Goal: Information Seeking & Learning: Understand process/instructions

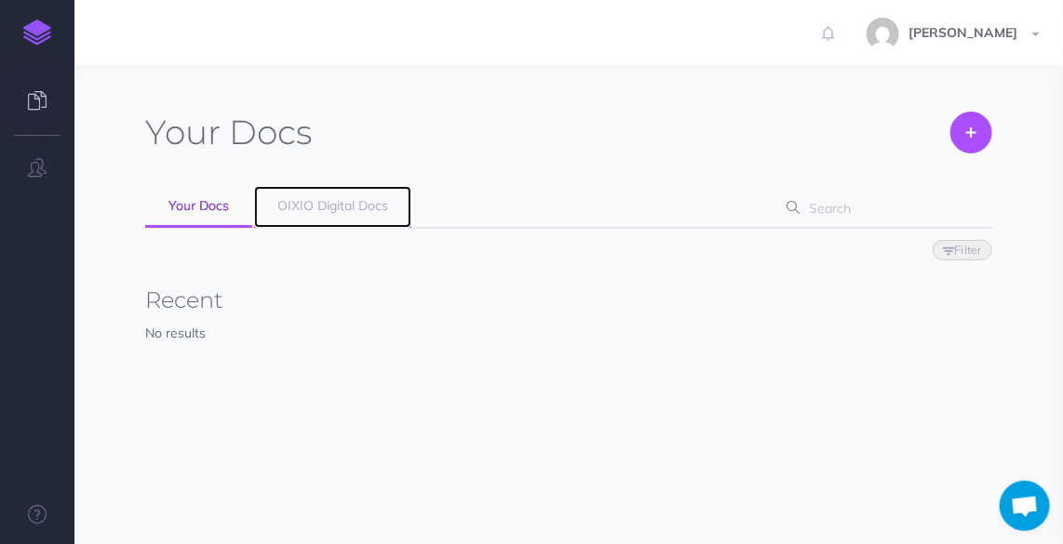
click at [320, 210] on span "OIXIO Digital Docs" at bounding box center [332, 205] width 111 height 17
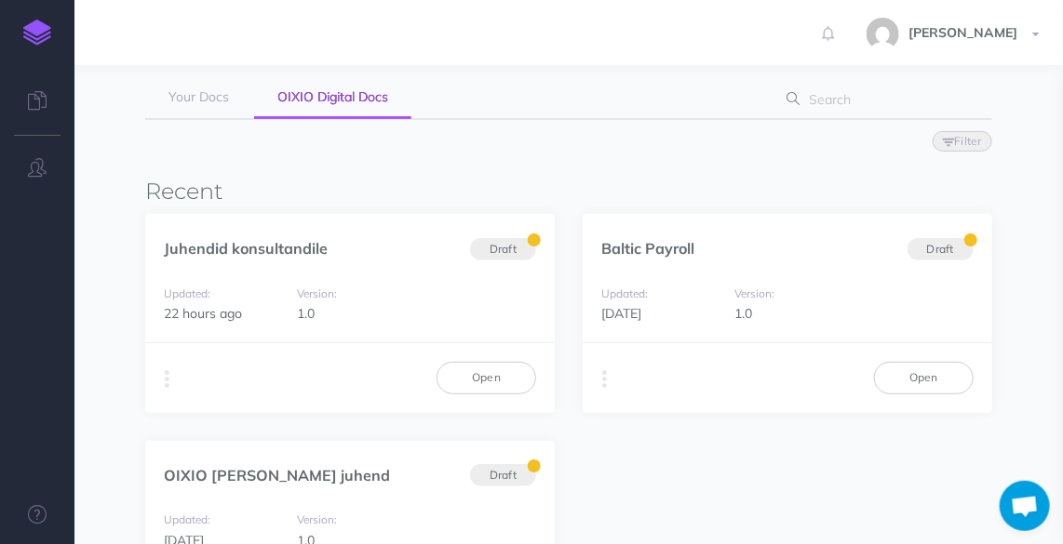
scroll to position [110, 0]
click at [506, 365] on link "Open" at bounding box center [486, 377] width 100 height 32
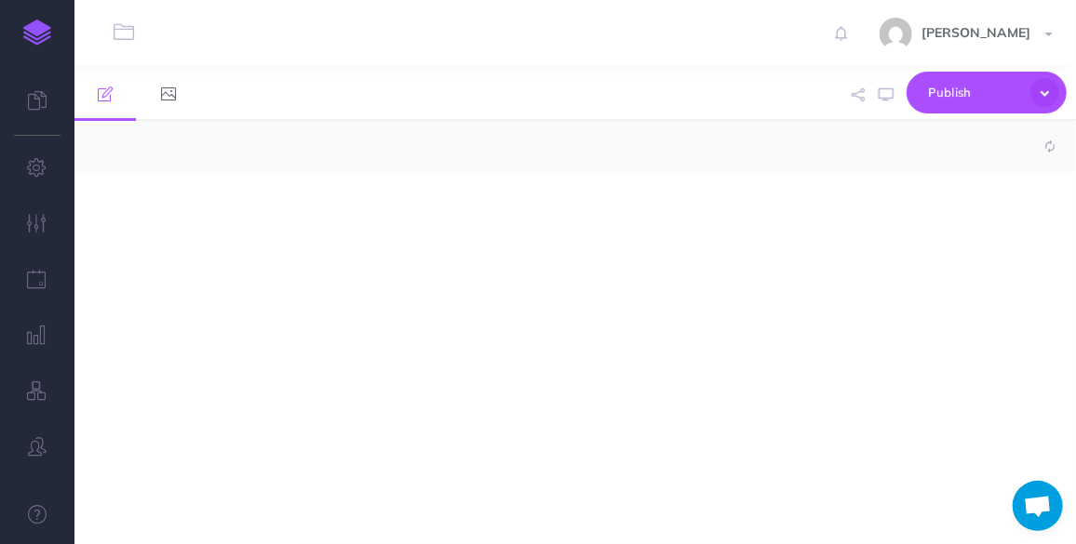
select select "null"
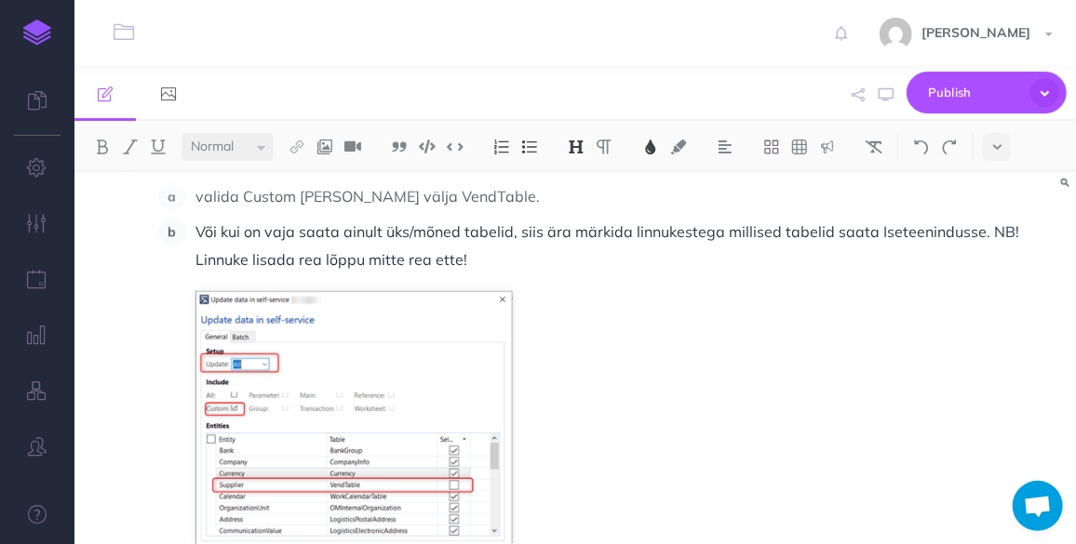
scroll to position [4916, 0]
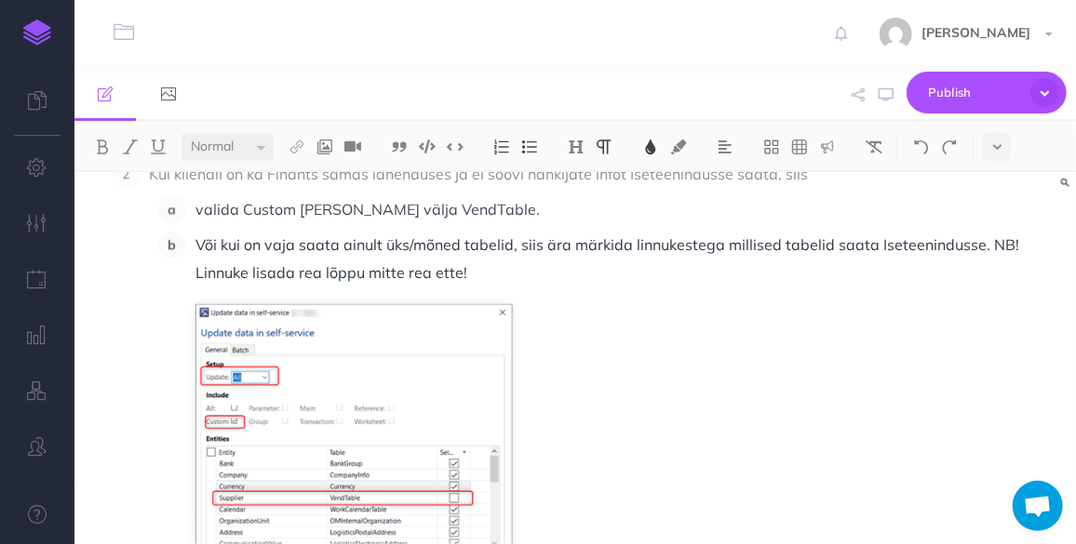
click at [149, 183] on span "Kui kliendil on ka Finants samas lahenduses ja ei soovi hankijate infot Iseteen…" at bounding box center [478, 174] width 659 height 19
click at [519, 223] on p "valida Custom [PERSON_NAME] välja VendTable." at bounding box center [623, 209] width 857 height 28
click at [150, 183] on span "Kui kliendil on ka Finants samas lahenduses ja ei soovi hankijate infot Iseteen…" at bounding box center [478, 174] width 659 height 19
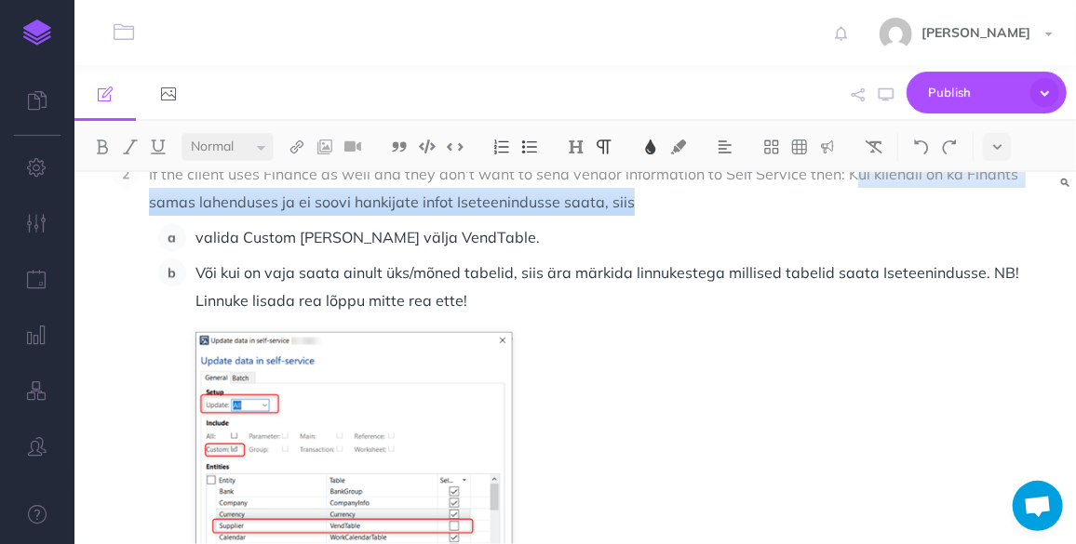
drag, startPoint x: 637, startPoint y: 235, endPoint x: 851, endPoint y: 198, distance: 217.2
click at [851, 198] on p "If the client uses Finance as well and they don't want to send vendor informati…" at bounding box center [601, 188] width 904 height 56
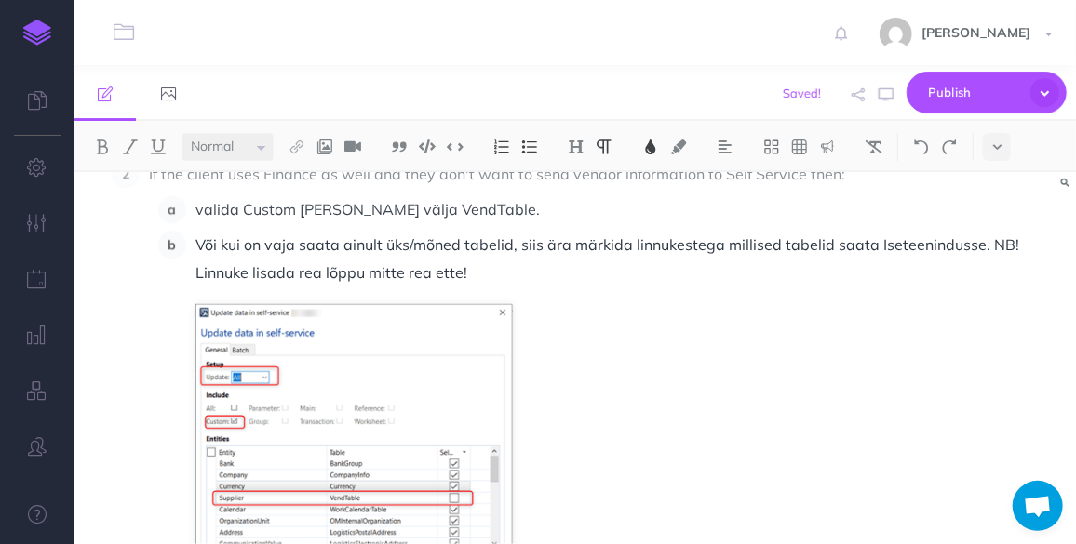
click at [208, 219] on span "valida Custom [PERSON_NAME] välja VendTable." at bounding box center [367, 209] width 344 height 19
click at [194, 273] on li "Või kui on vaja saata ainult üks/mõned tabelid, siis ära märkida linnukestega m…" at bounding box center [619, 442] width 866 height 422
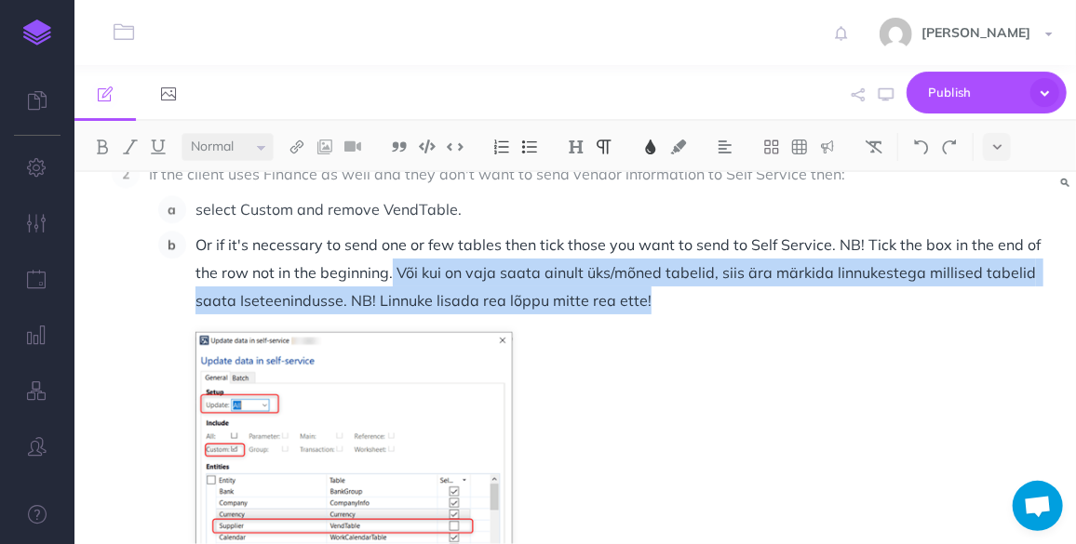
drag, startPoint x: 655, startPoint y: 331, endPoint x: 390, endPoint y: 310, distance: 266.1
click at [390, 310] on p "Or if it's necessary to send one or few tables then tick those you want to send…" at bounding box center [623, 273] width 857 height 84
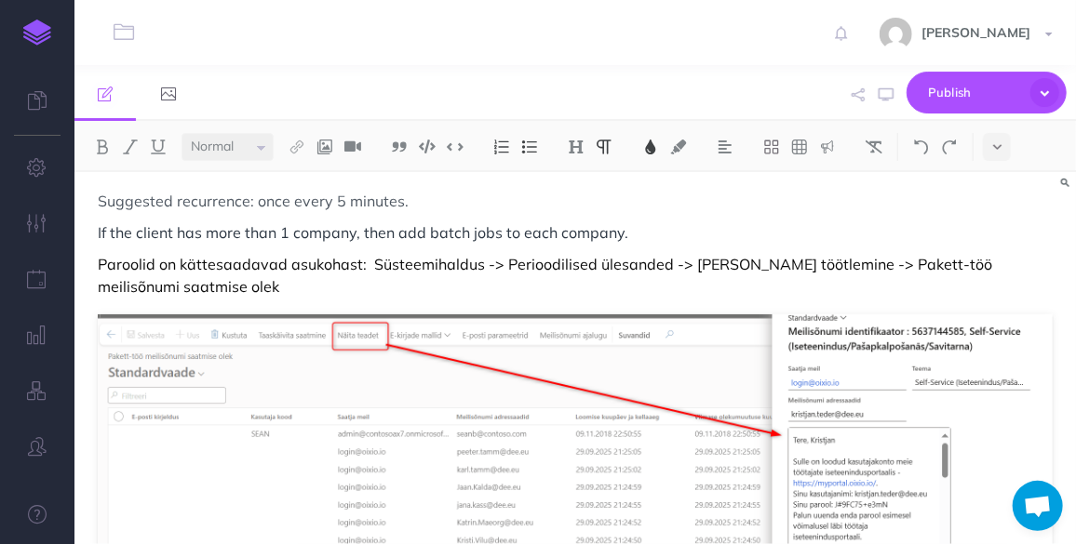
scroll to position [6031, 0]
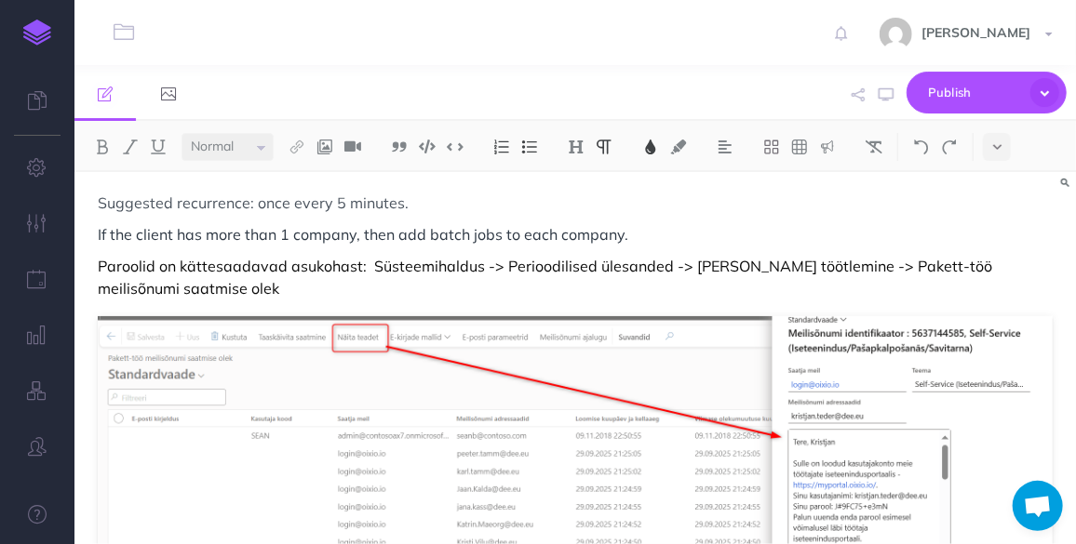
click at [100, 297] on p "Paroolid on kättesaadavad asukohast: Süsteemihaldus -> Perioodilised ülesanded …" at bounding box center [575, 277] width 955 height 45
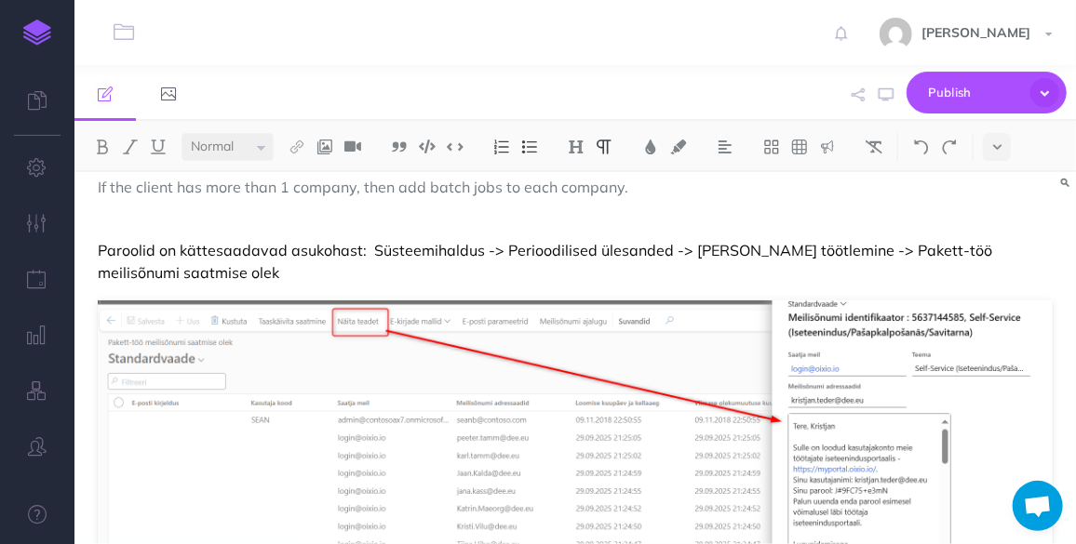
scroll to position [6085, 0]
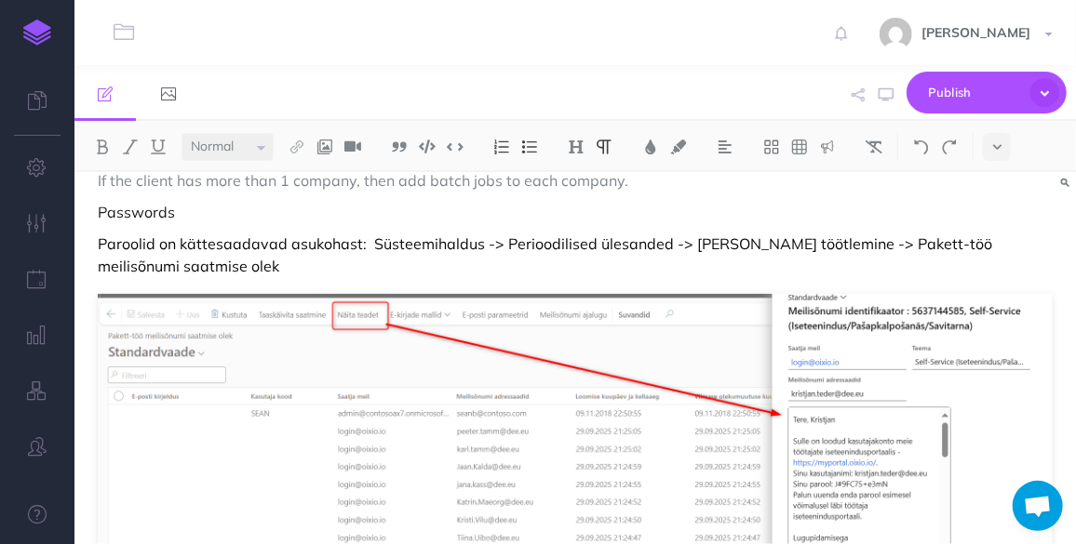
click at [141, 223] on p "Passwords" at bounding box center [575, 212] width 955 height 22
click at [649, 154] on img at bounding box center [650, 147] width 17 height 15
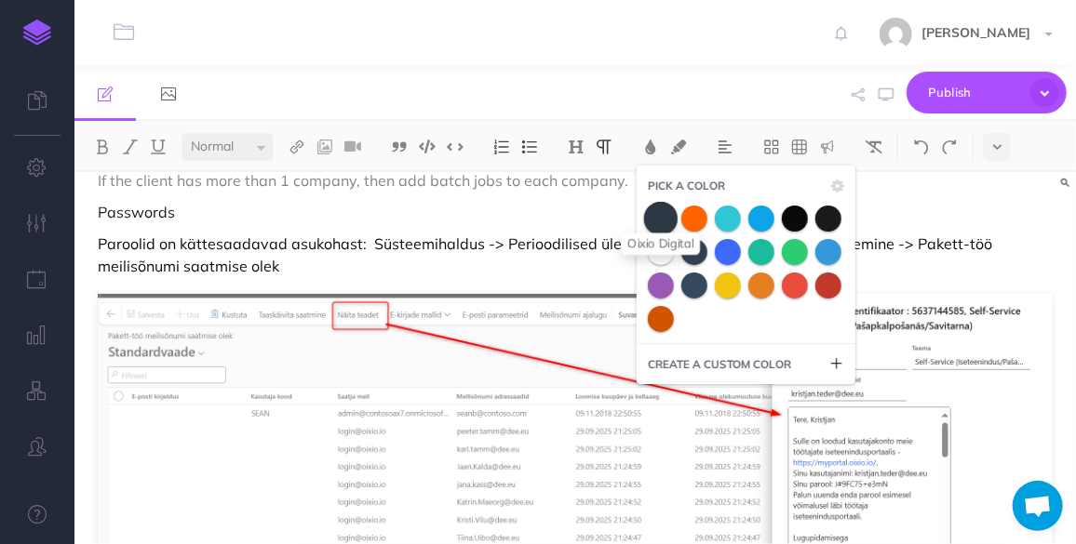
click at [662, 222] on span at bounding box center [661, 218] width 34 height 34
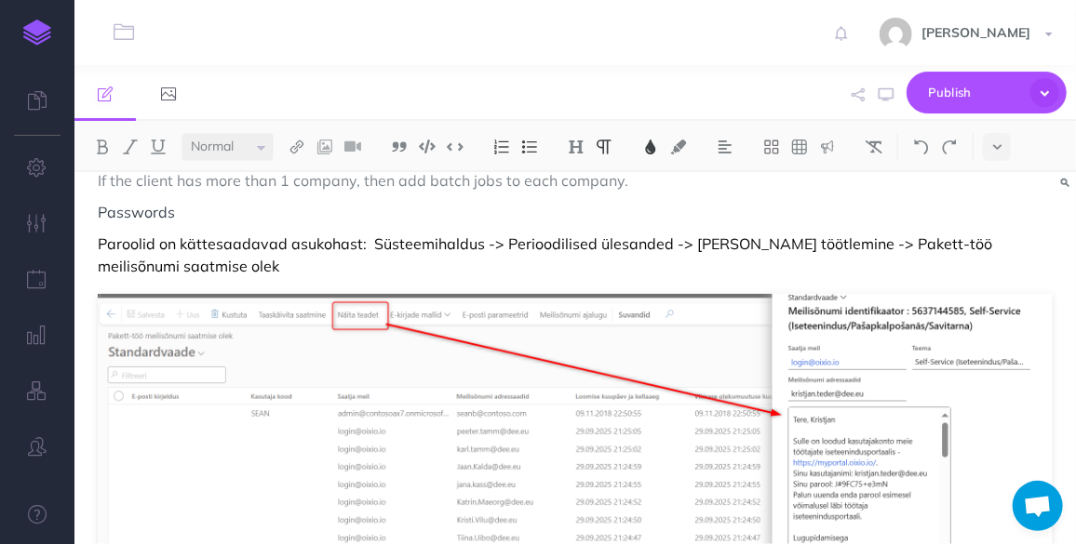
click at [226, 223] on p "Passwords" at bounding box center [575, 212] width 955 height 22
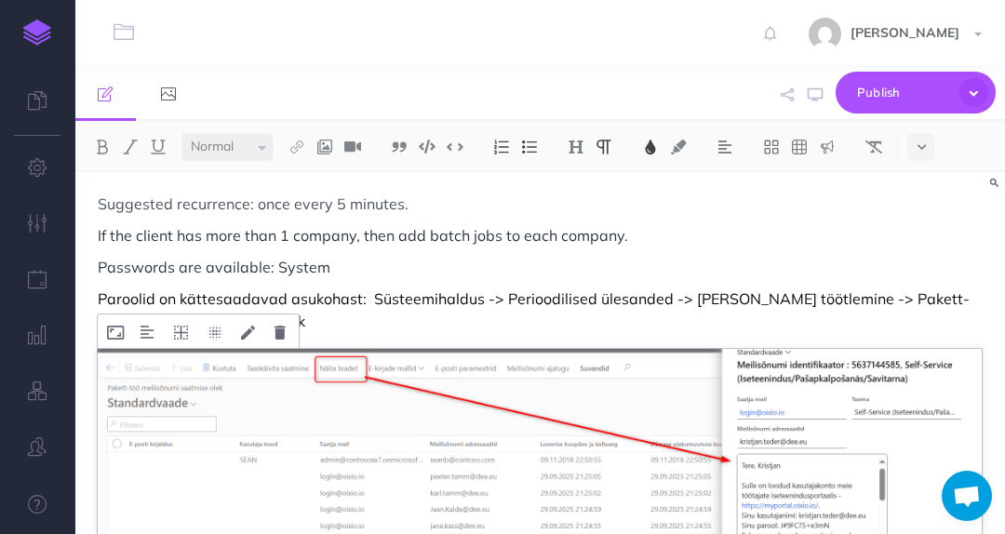
scroll to position [5772, 0]
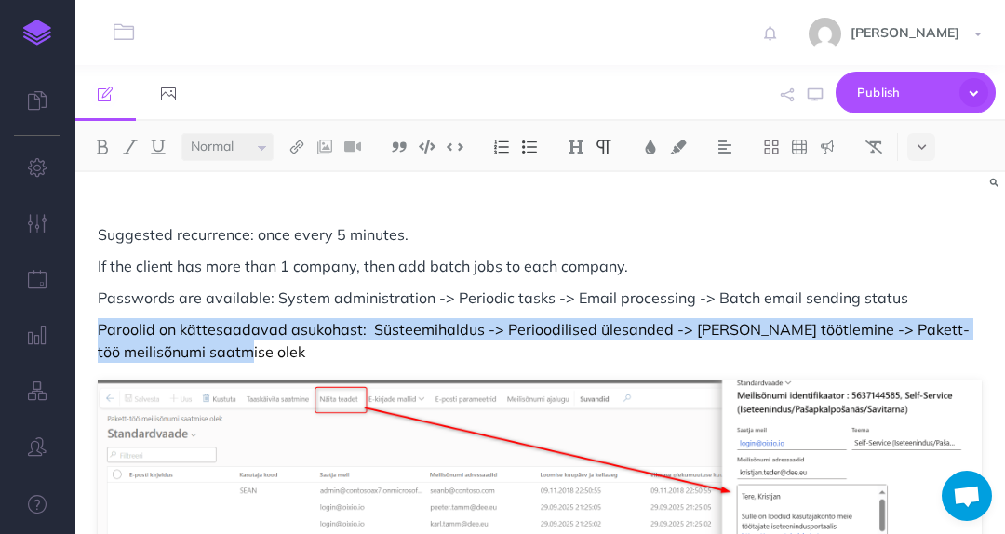
drag, startPoint x: 195, startPoint y: 351, endPoint x: 97, endPoint y: 335, distance: 99.9
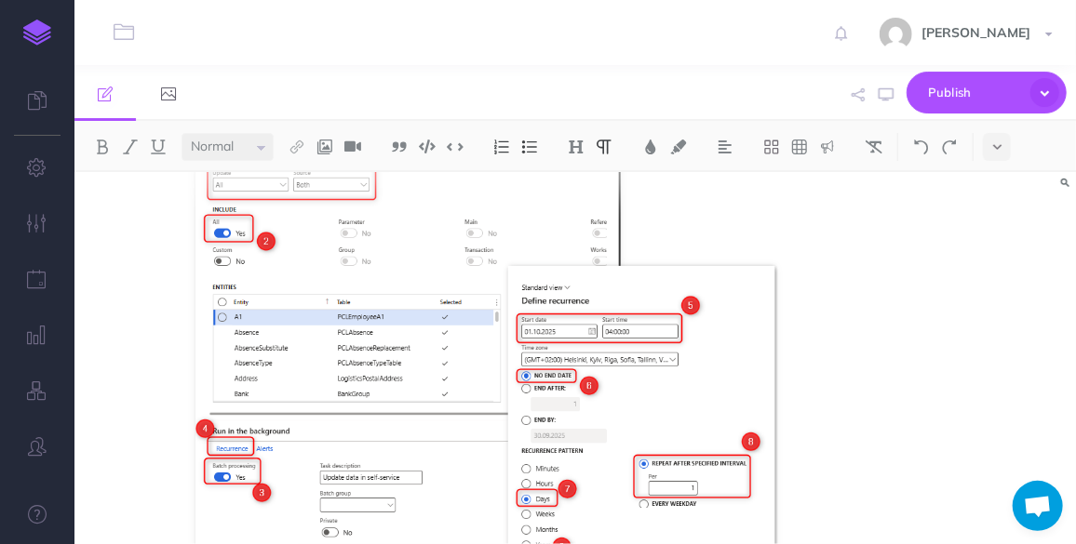
scroll to position [4382, 0]
